Goal: Check status: Check status

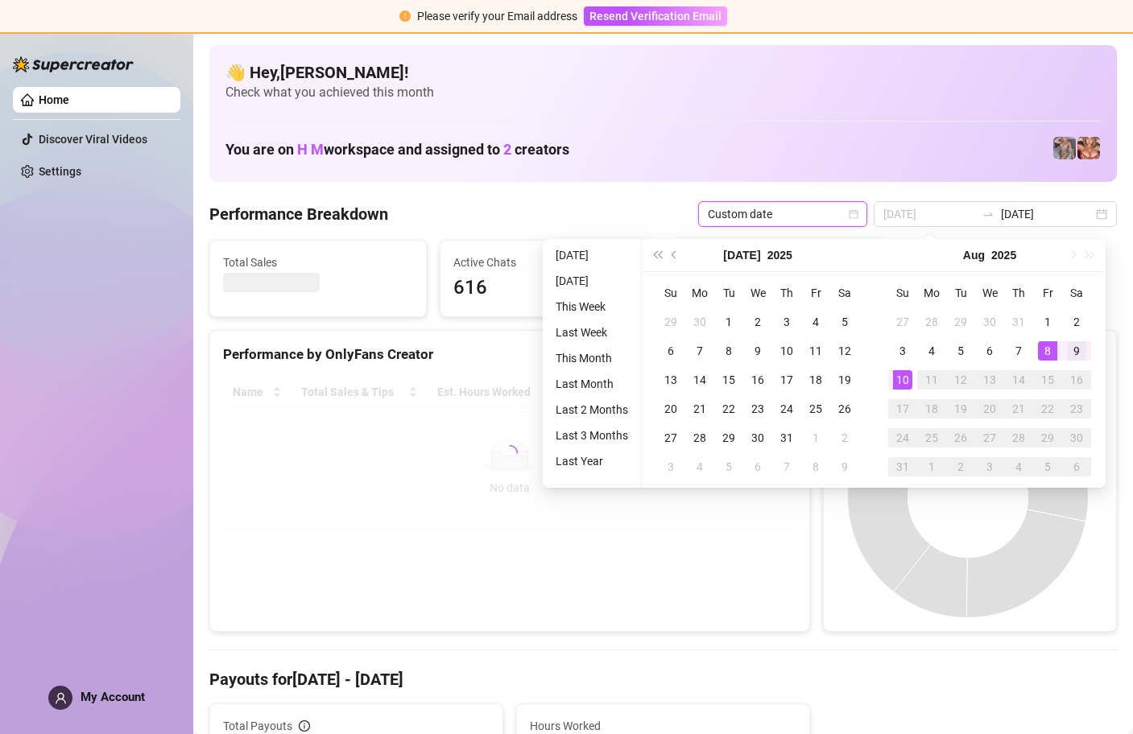
type input "[DATE]"
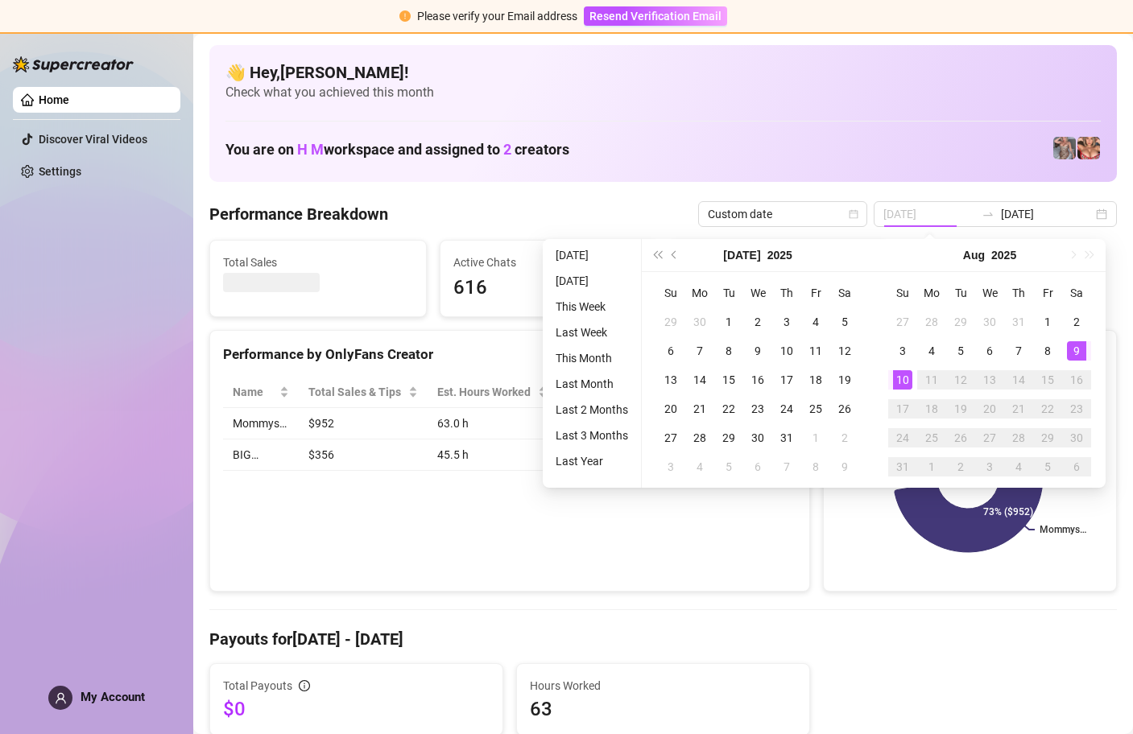
click at [1073, 347] on div "9" at bounding box center [1076, 350] width 19 height 19
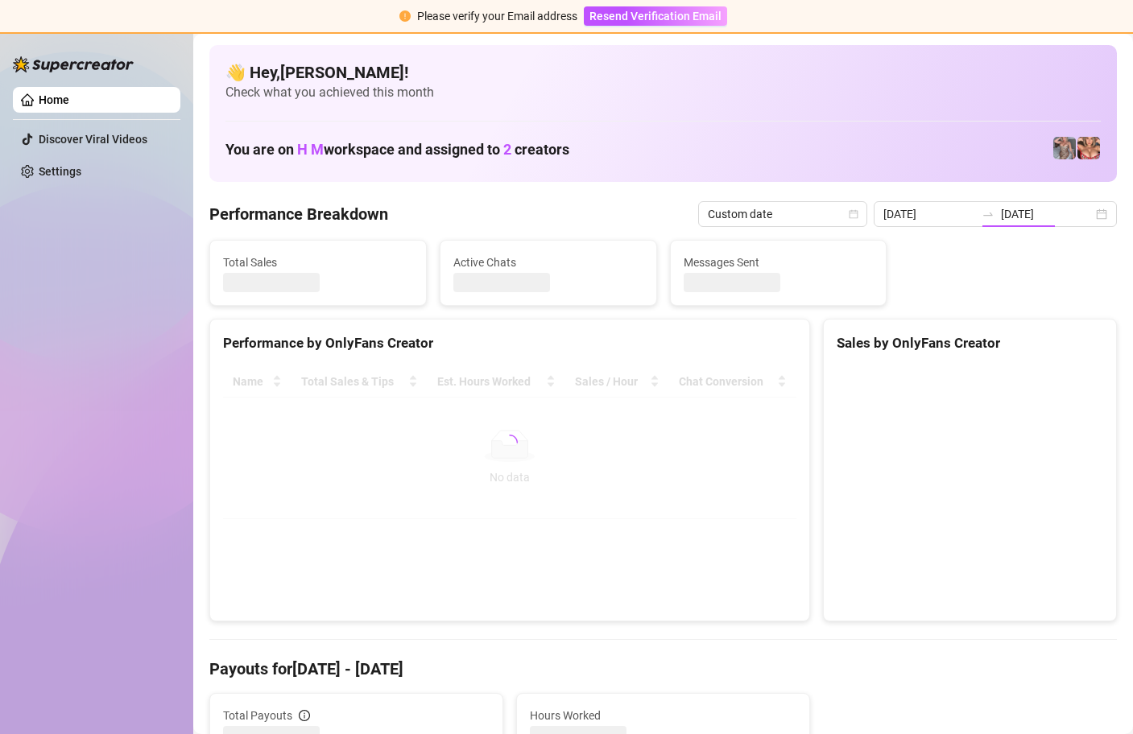
type input "[DATE]"
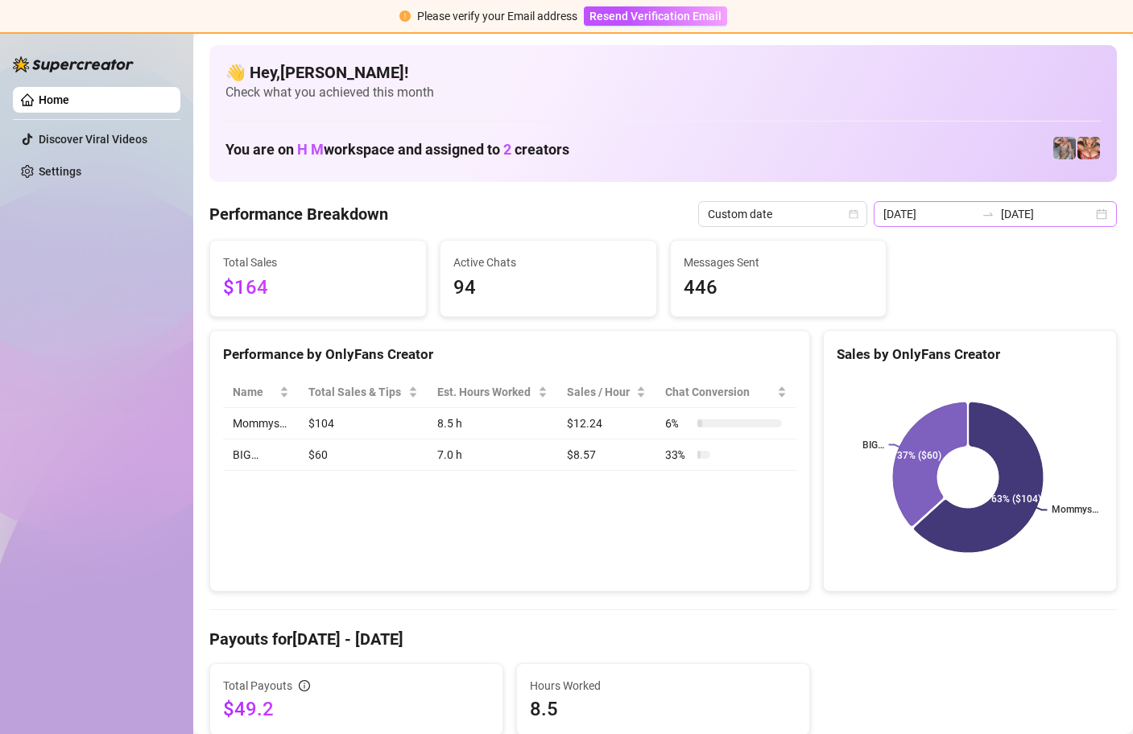
click at [1092, 216] on div "[DATE] [DATE]" at bounding box center [995, 214] width 243 height 26
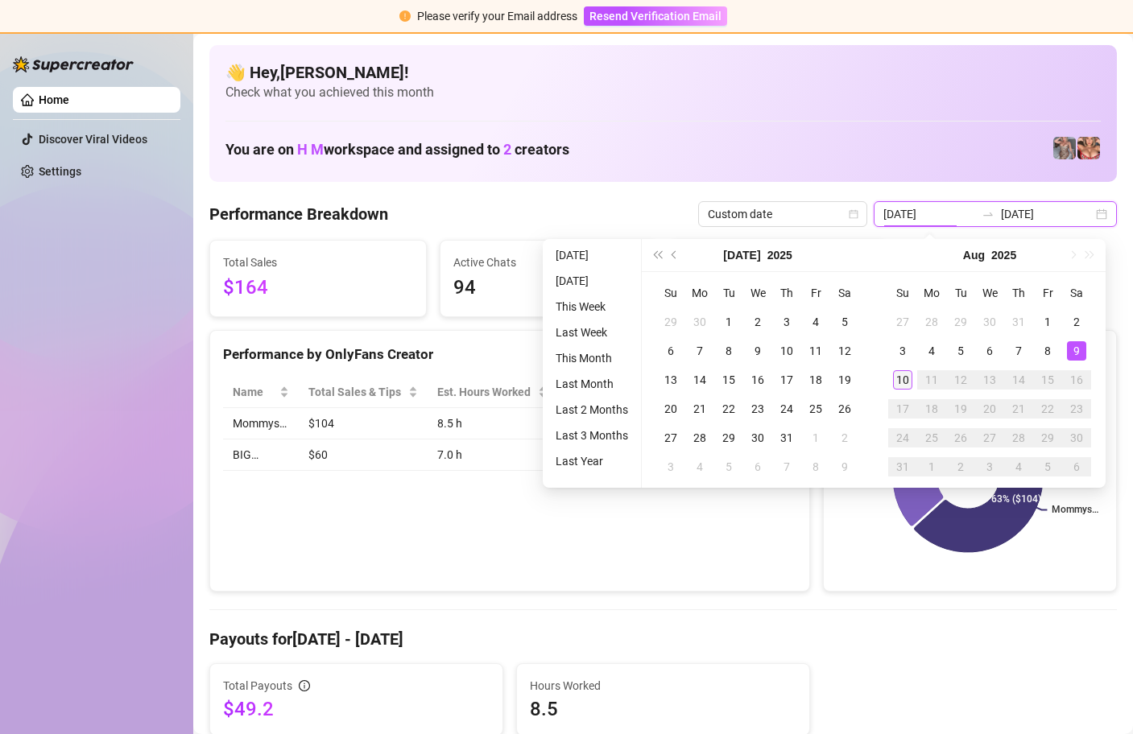
type input "[DATE]"
click at [904, 376] on div "10" at bounding box center [902, 379] width 19 height 19
type input "[DATE]"
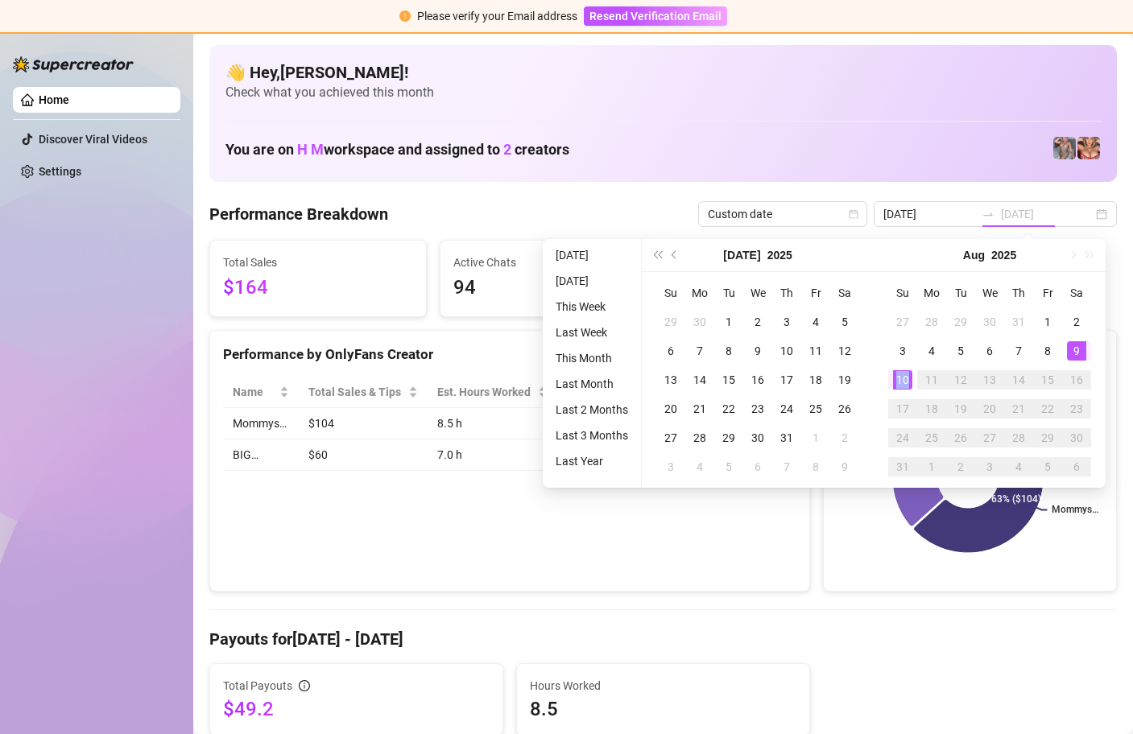
type input "[DATE]"
